Goal: Information Seeking & Learning: Find specific page/section

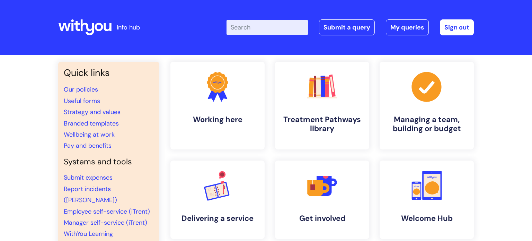
click at [252, 35] on input "Enter your search term here..." at bounding box center [267, 27] width 81 height 15
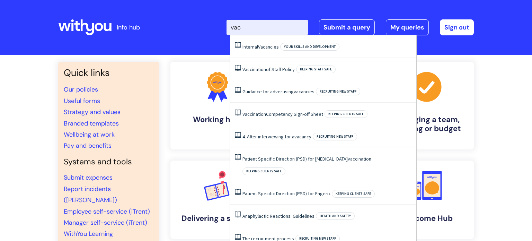
type input "[PERSON_NAME]"
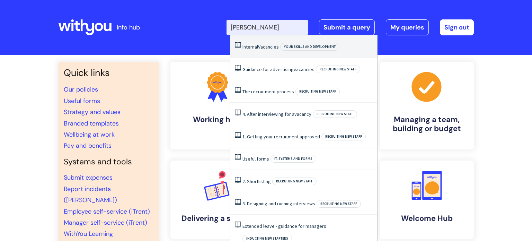
click at [269, 44] on span "Vacancies" at bounding box center [268, 47] width 21 height 6
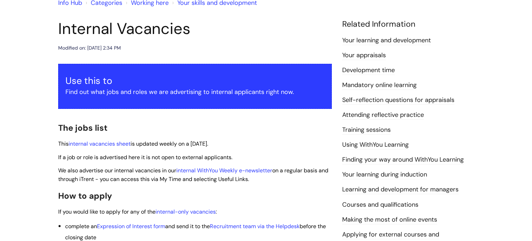
scroll to position [71, 0]
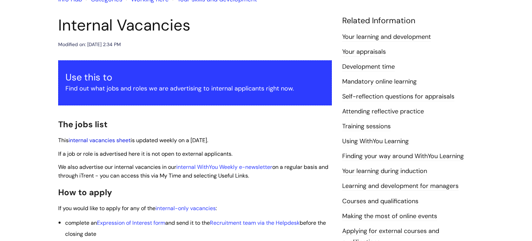
click at [115, 140] on link "internal vacancies sheet" at bounding box center [100, 139] width 62 height 7
